Goal: Find specific page/section: Find specific page/section

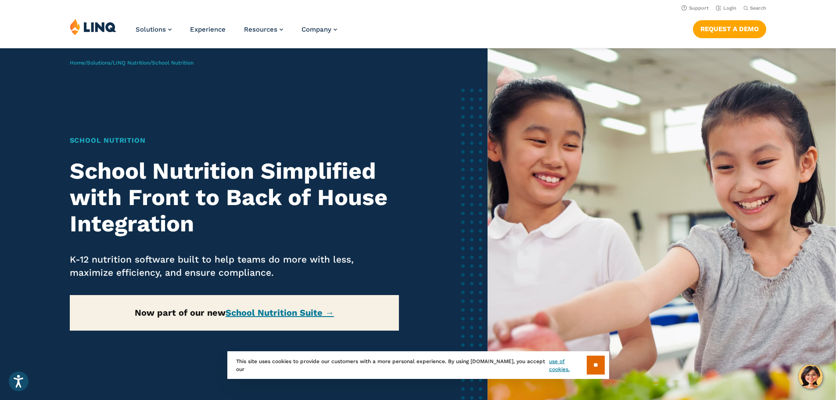
click at [376, 12] on nav "Support Login Search Search for:" at bounding box center [418, 8] width 836 height 10
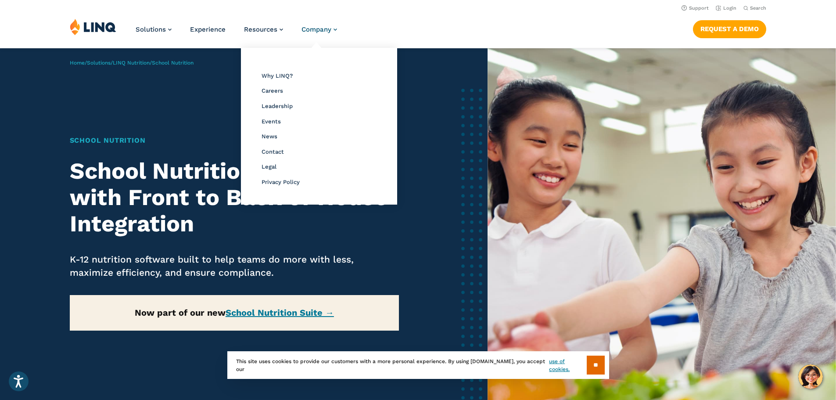
click at [320, 30] on span "Company" at bounding box center [316, 29] width 30 height 8
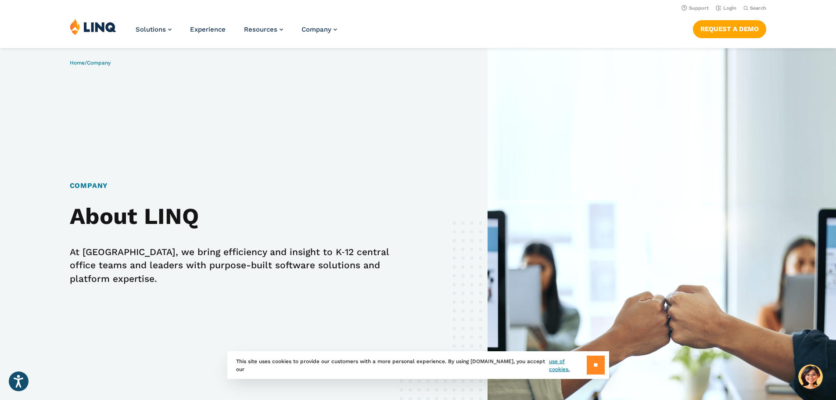
click at [595, 365] on input "**" at bounding box center [596, 364] width 18 height 19
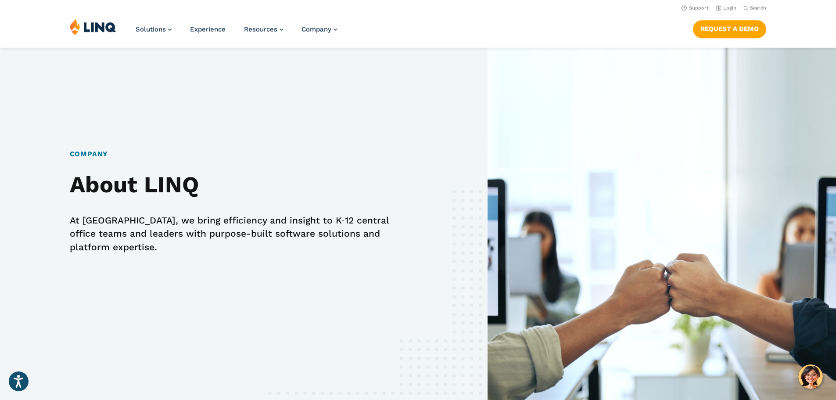
scroll to position [4, 0]
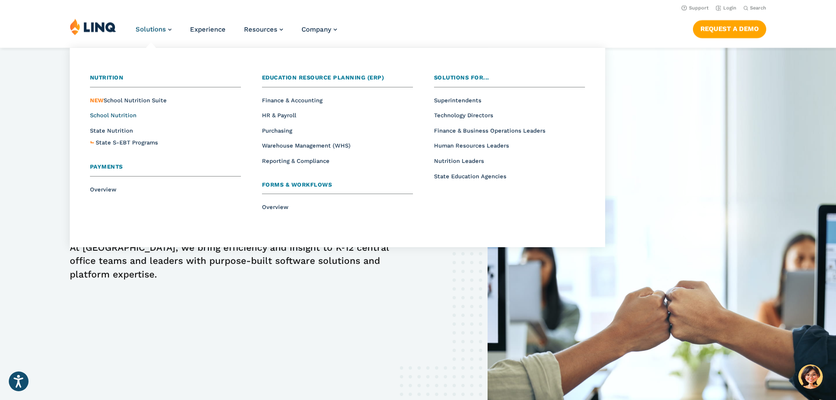
click at [107, 115] on span "School Nutrition" at bounding box center [113, 115] width 47 height 7
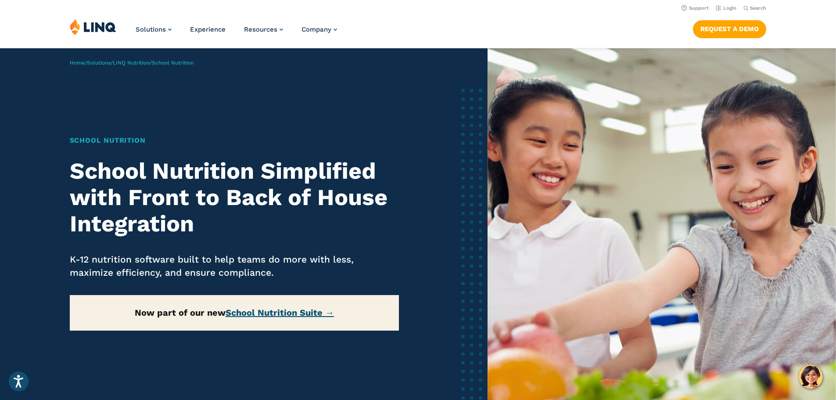
click at [252, 308] on link "School Nutrition Suite →" at bounding box center [280, 312] width 108 height 11
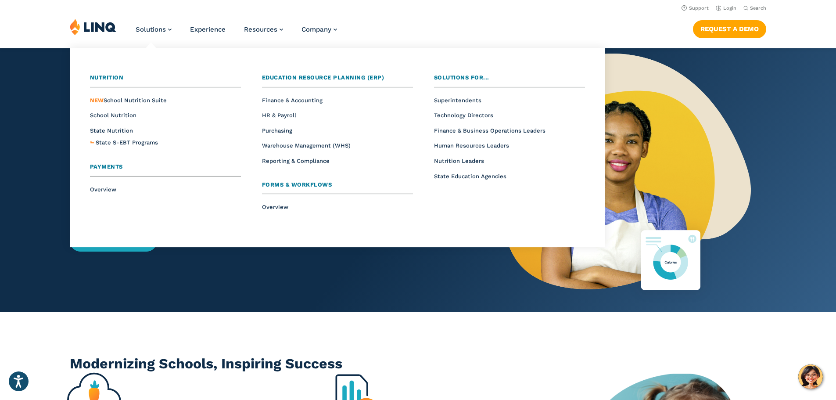
click at [146, 25] on li "Solutions Nutrition Overview NEW School Nutrition Suite School Nutrition State …" at bounding box center [154, 32] width 36 height 29
